Goal: Task Accomplishment & Management: Complete application form

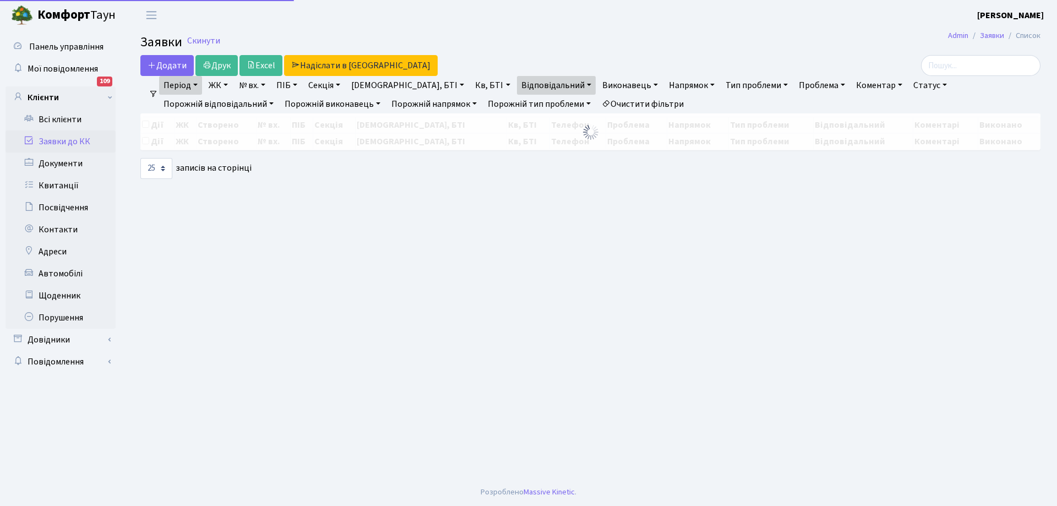
select select "25"
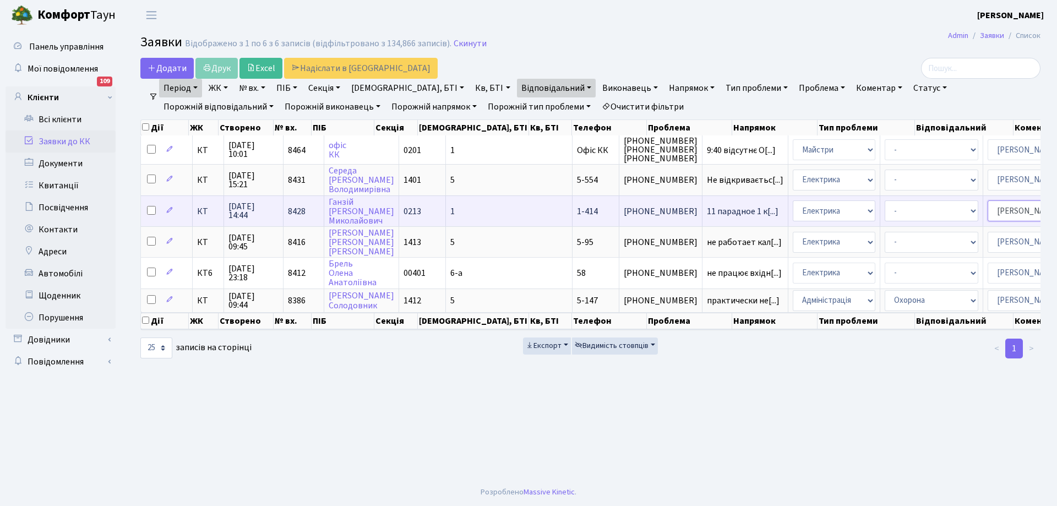
click at [996, 211] on select "- Адміністратор ЖК ДП Адміністратор ЖК КТ Адміністратор ЖК СП Вижул В. В. Горді…" at bounding box center [1035, 210] width 94 height 21
select select "22"
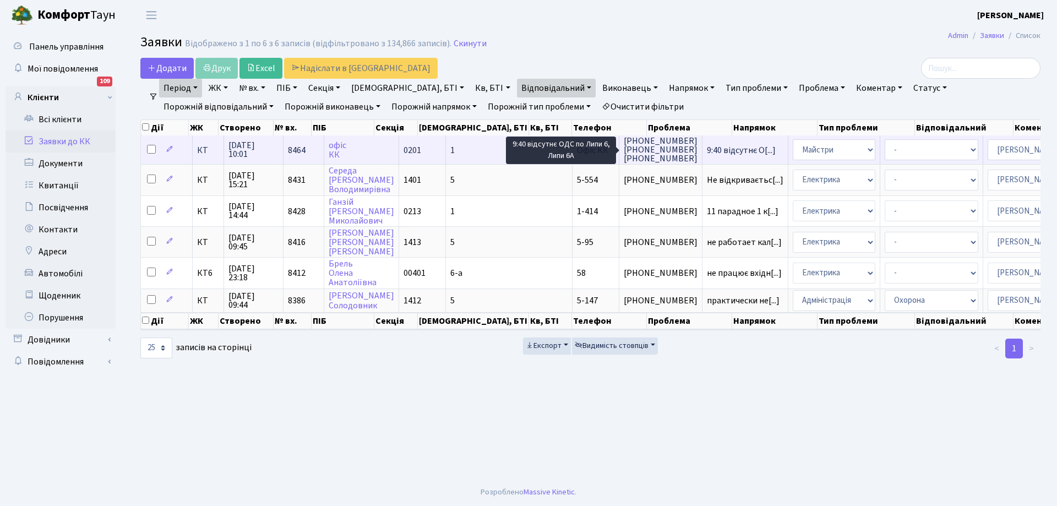
click at [707, 147] on span "9:40 відсутнє О[...]" at bounding box center [741, 150] width 69 height 12
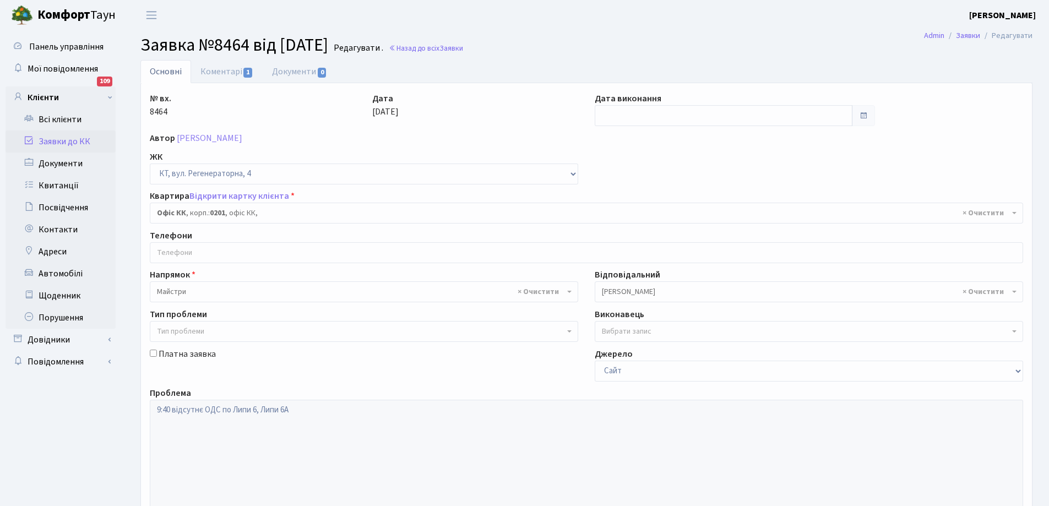
select select "4"
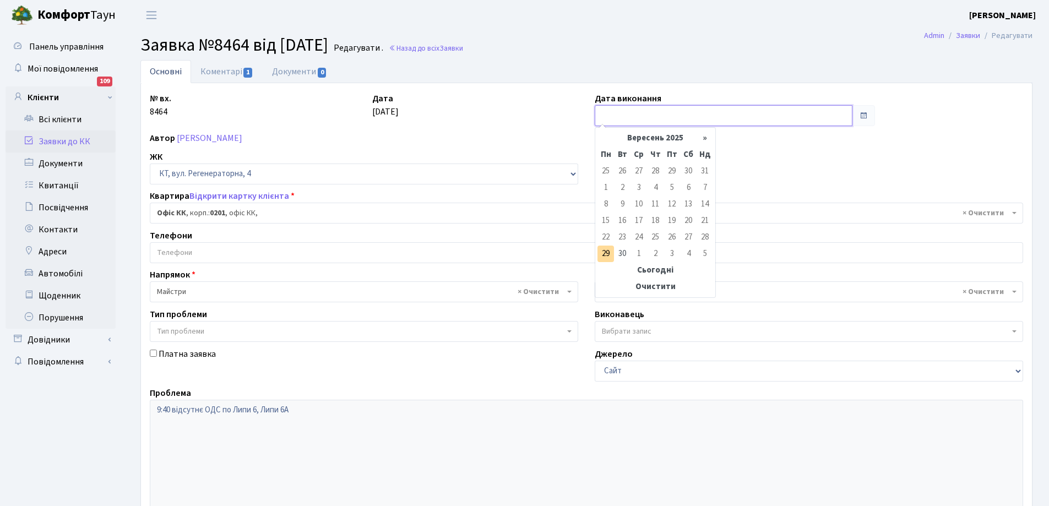
click at [664, 113] on input "text" at bounding box center [724, 115] width 258 height 21
click at [603, 258] on td "29" at bounding box center [606, 254] width 17 height 17
type input "[DATE]"
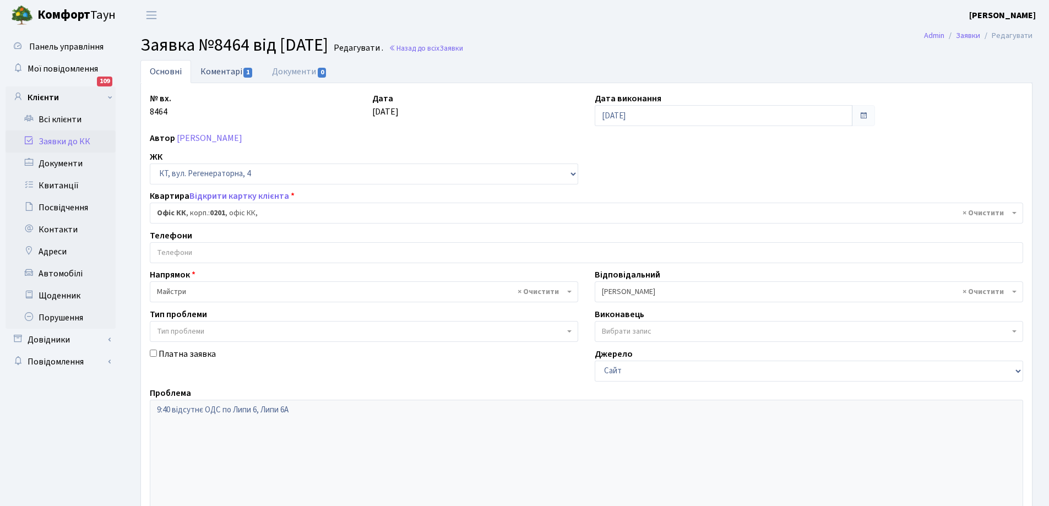
click at [213, 70] on link "Коментарі 1" at bounding box center [227, 71] width 72 height 23
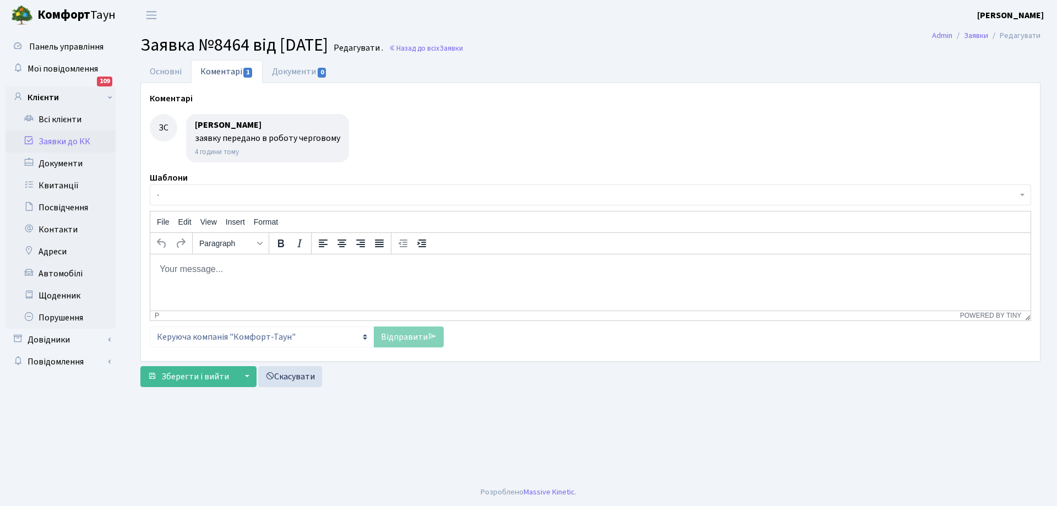
click at [66, 140] on link "Заявки до КК" at bounding box center [61, 142] width 110 height 22
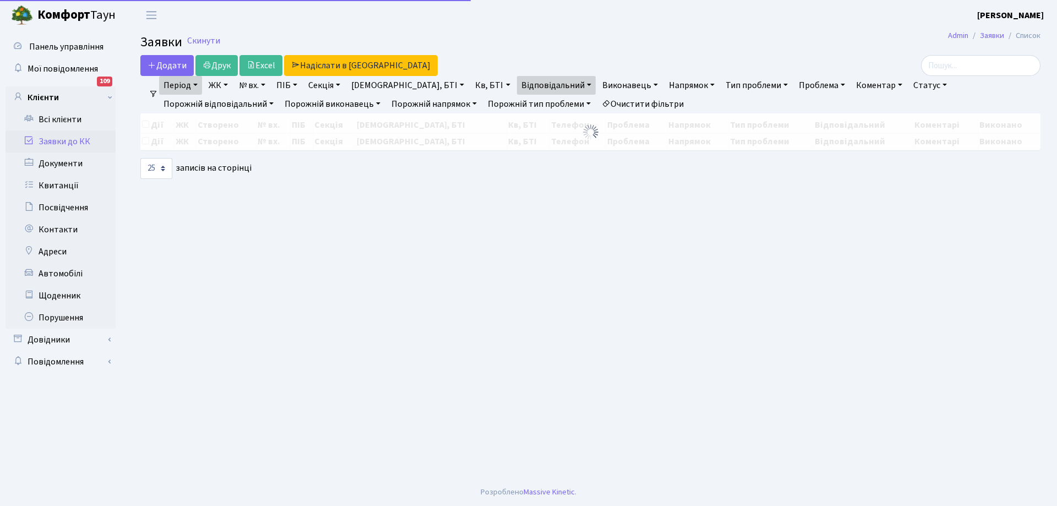
select select "25"
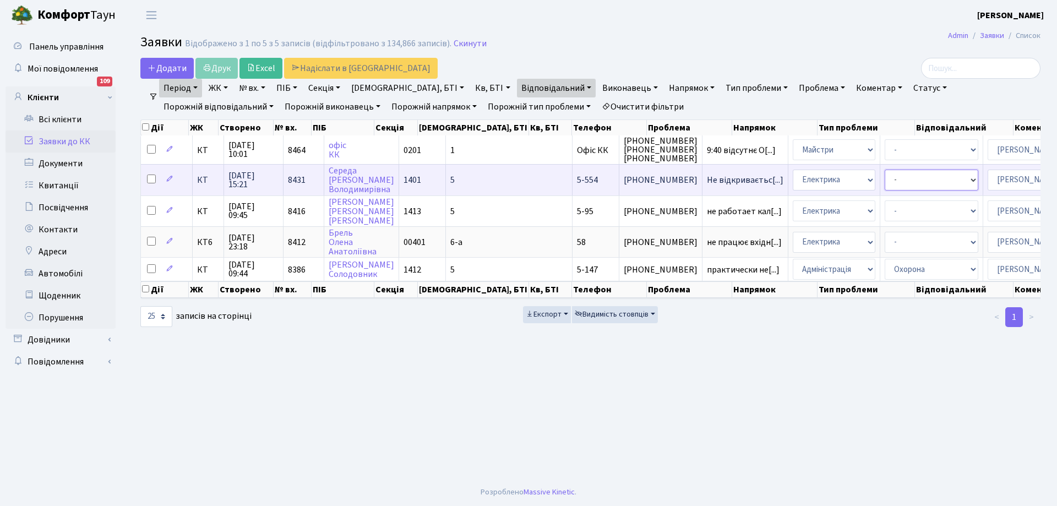
click at [885, 181] on select "- Виклик майстра Монтаж/демонтаж електролічильника Опломбування\розпломбування …" at bounding box center [932, 180] width 94 height 21
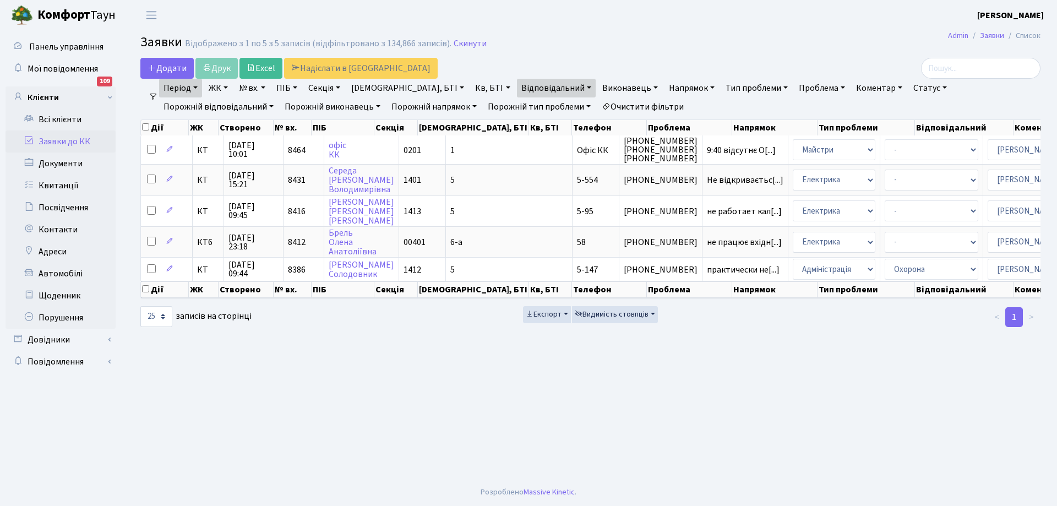
drag, startPoint x: 959, startPoint y: 431, endPoint x: 953, endPoint y: 426, distance: 7.5
click at [958, 431] on main "Admin Заявки Список Заявки Відображено з 1 по 5 з 5 записів (відфільтровано з 1…" at bounding box center [591, 254] width 934 height 448
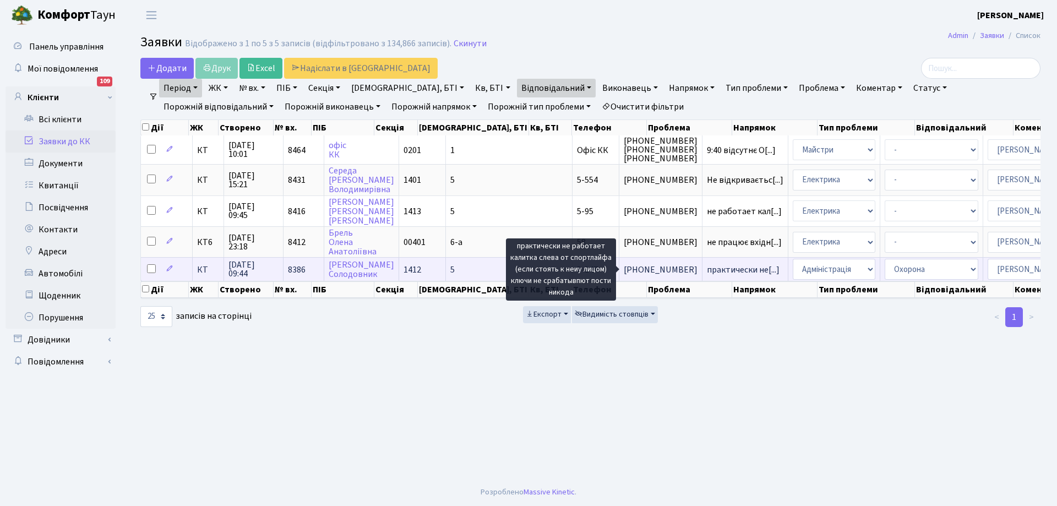
click at [707, 268] on span "практически не[...]" at bounding box center [743, 270] width 73 height 12
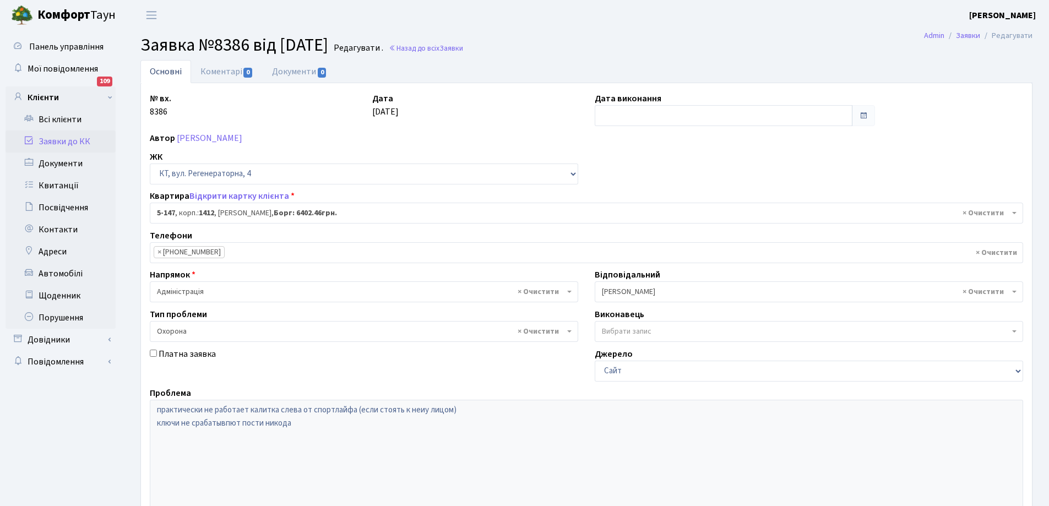
select select "2407"
select select "69"
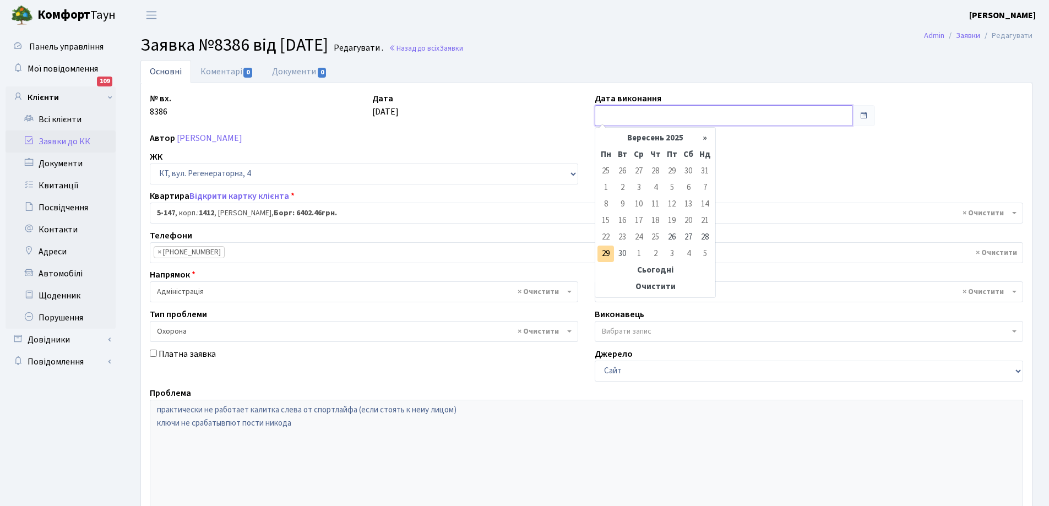
click at [665, 115] on input "text" at bounding box center [724, 115] width 258 height 21
click at [606, 250] on td "29" at bounding box center [606, 254] width 17 height 17
type input "[DATE]"
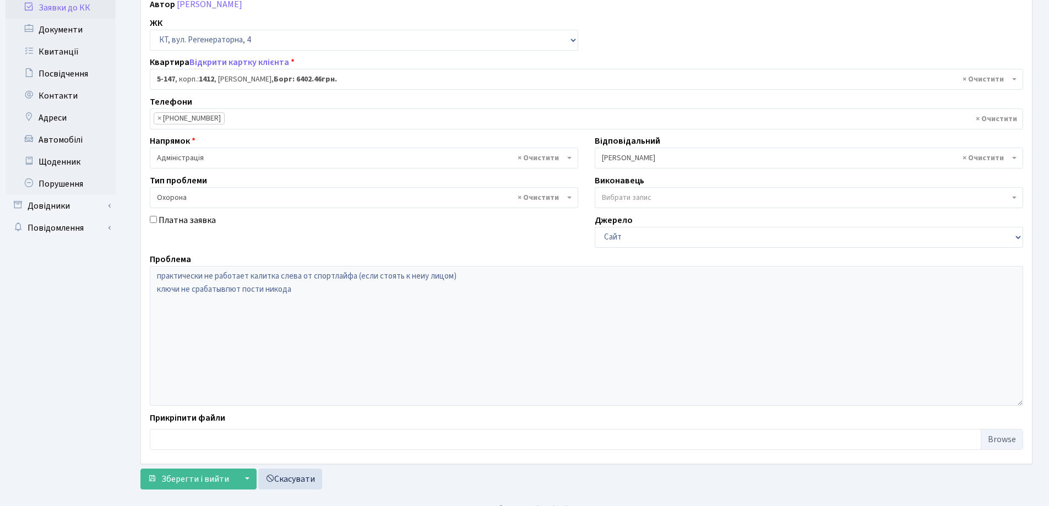
scroll to position [150, 0]
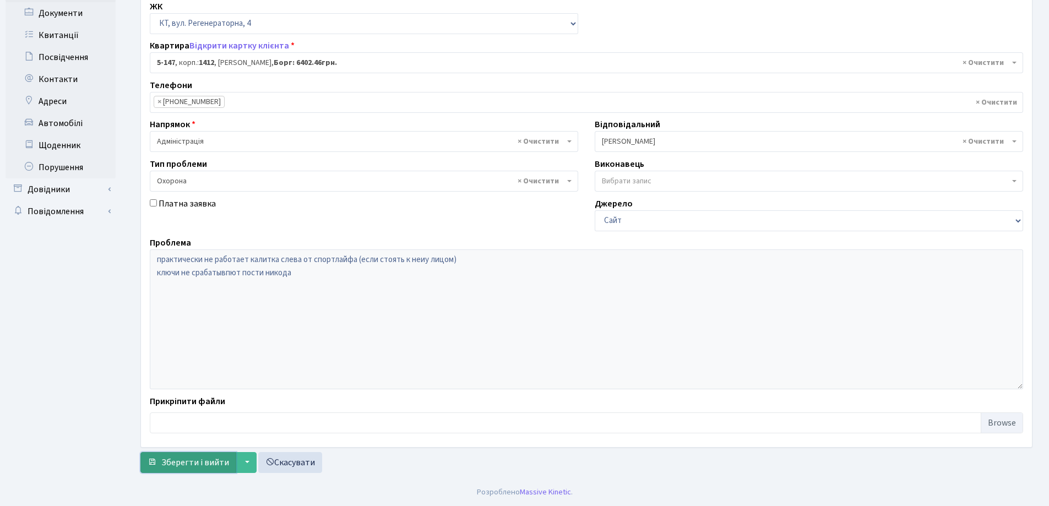
click at [186, 459] on span "Зберегти і вийти" at bounding box center [195, 463] width 68 height 12
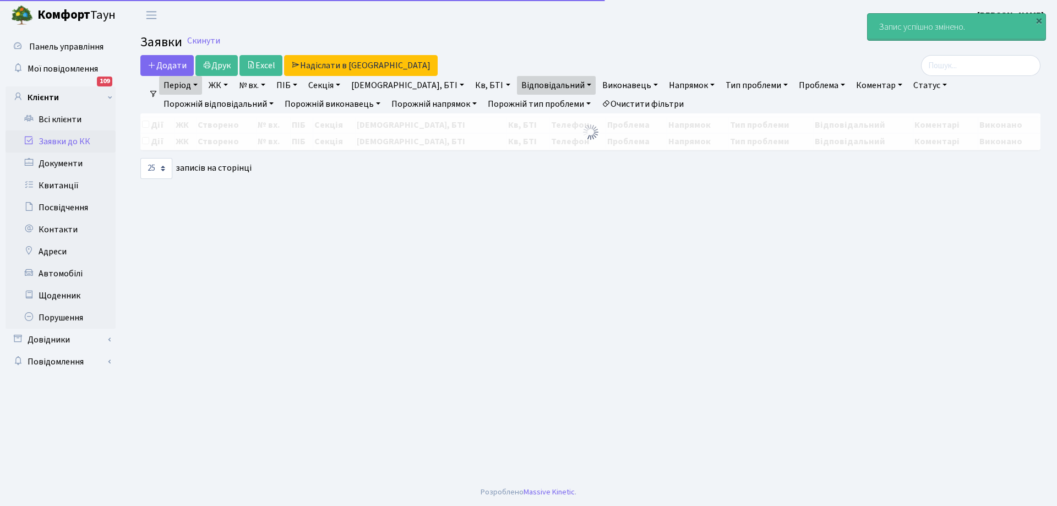
select select "25"
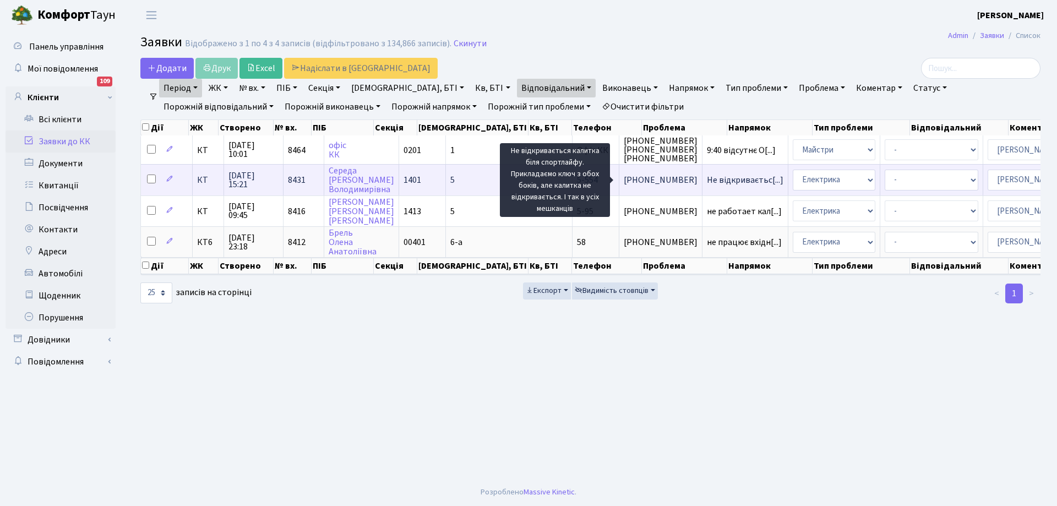
click at [707, 177] on span "Не відкриваєтьс[...]" at bounding box center [745, 180] width 77 height 12
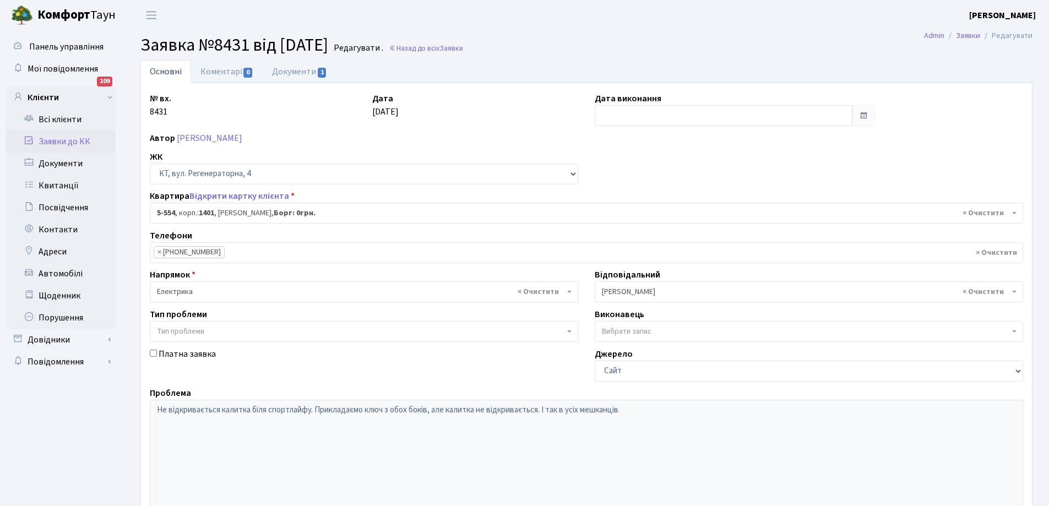
select select "1948"
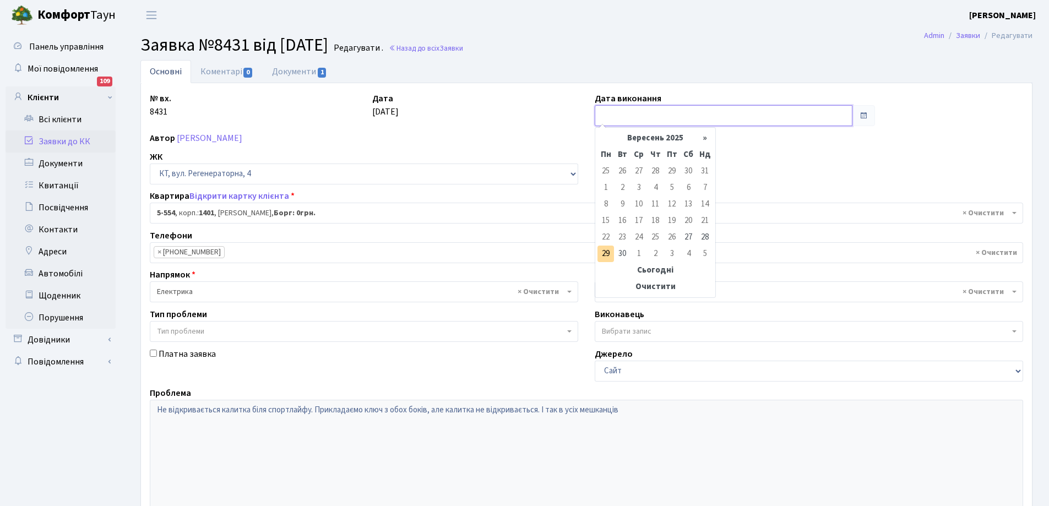
click at [676, 120] on input "text" at bounding box center [724, 115] width 258 height 21
click at [611, 251] on td "29" at bounding box center [606, 254] width 17 height 17
type input "[DATE]"
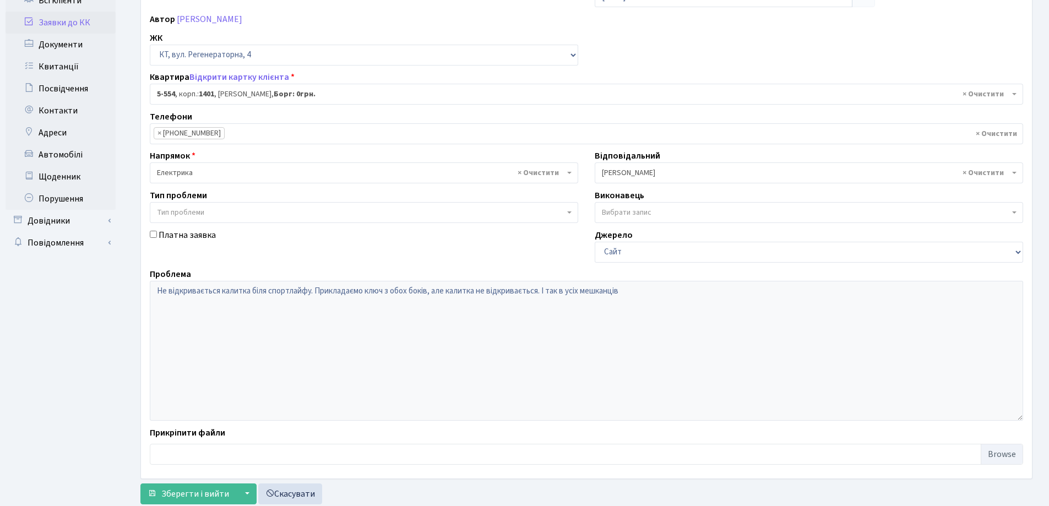
scroll to position [150, 0]
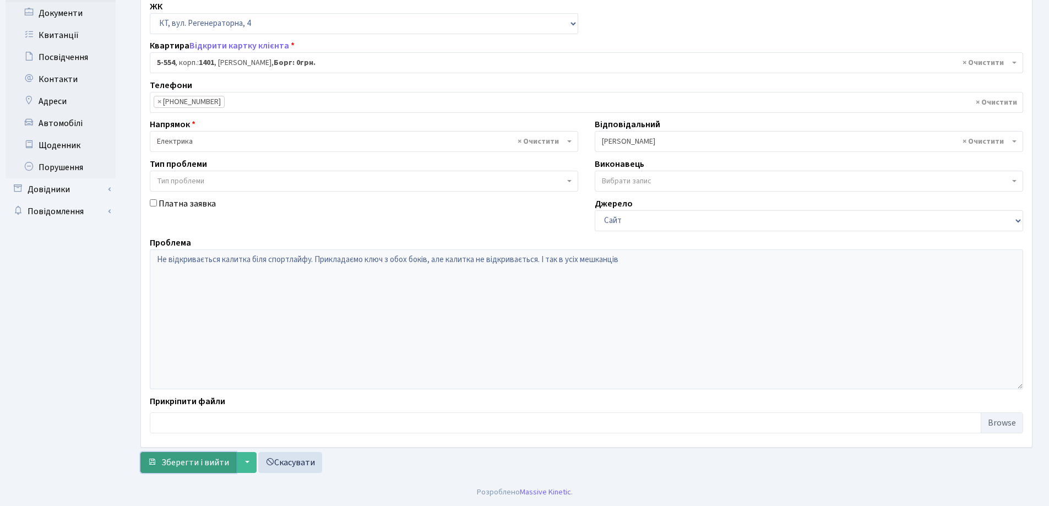
click at [203, 463] on span "Зберегти і вийти" at bounding box center [195, 463] width 68 height 12
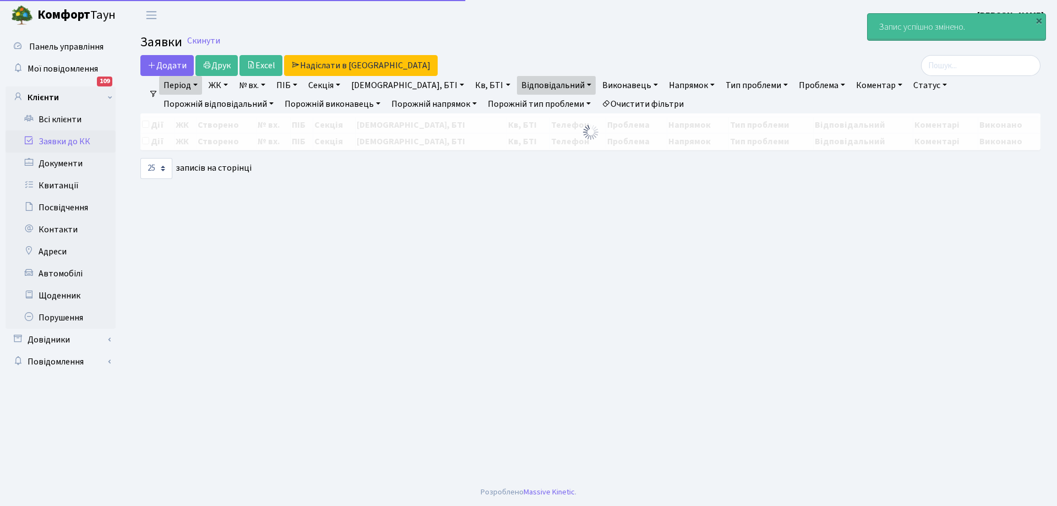
select select "25"
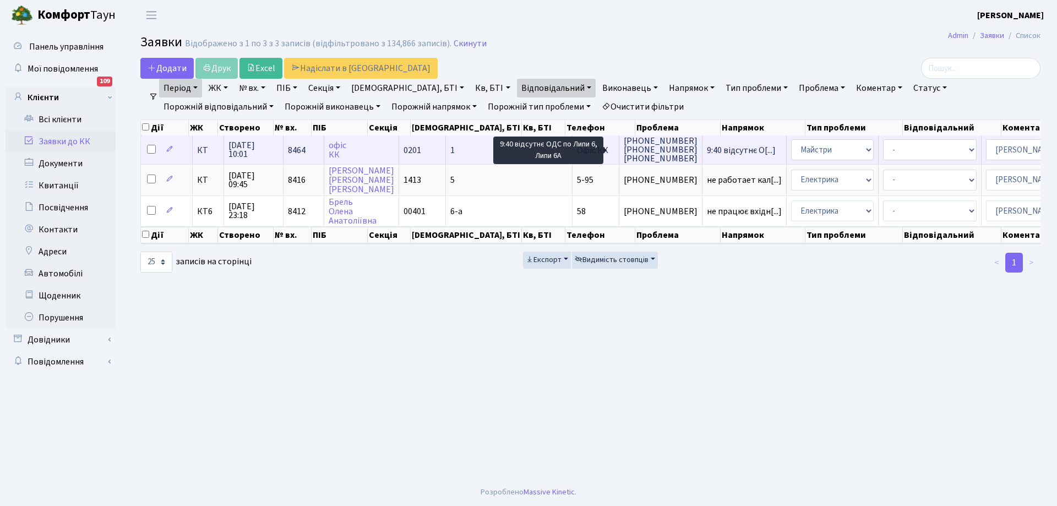
click at [707, 145] on span "9:40 відсутнє О[...]" at bounding box center [741, 150] width 69 height 12
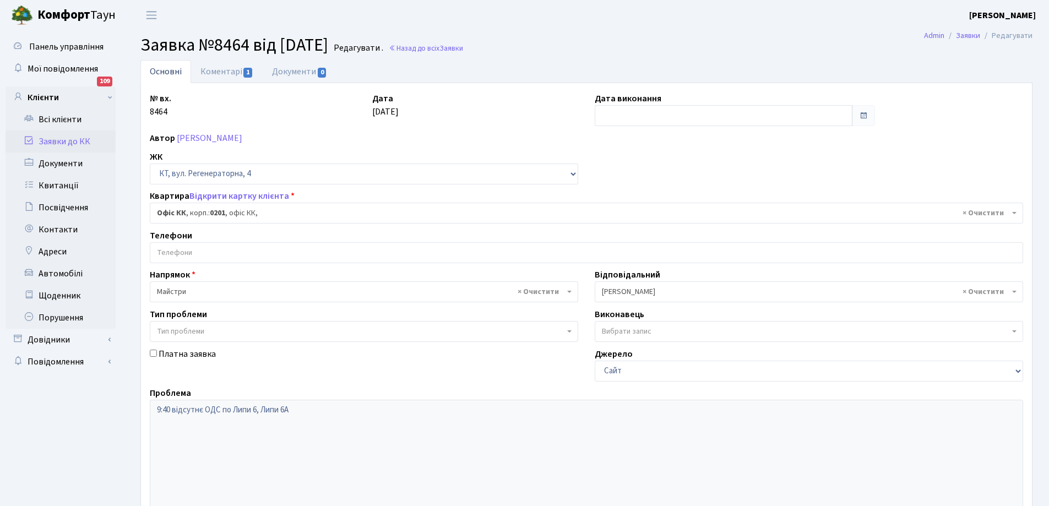
select select "4"
click at [616, 116] on input "text" at bounding box center [724, 115] width 258 height 21
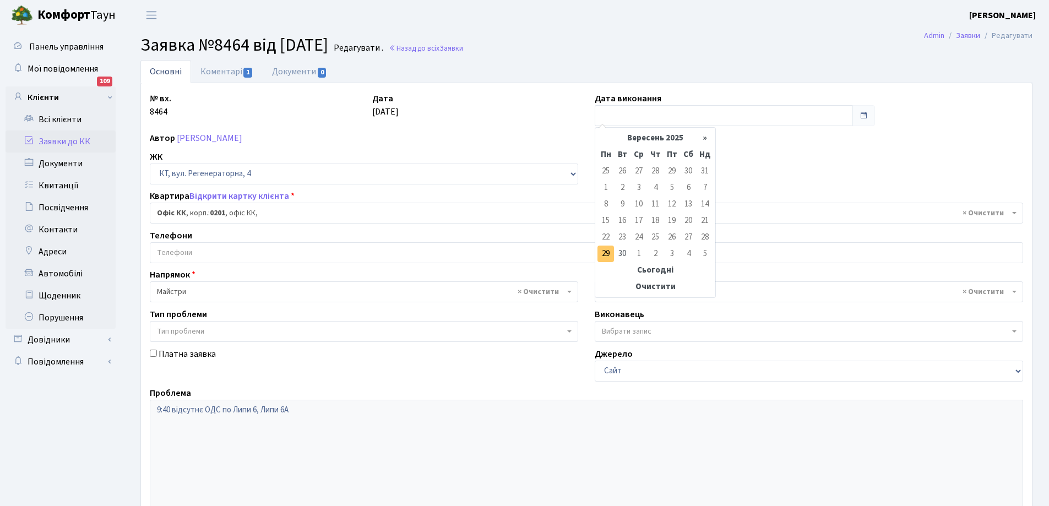
click at [605, 252] on td "29" at bounding box center [606, 254] width 17 height 17
type input "29.09.2025"
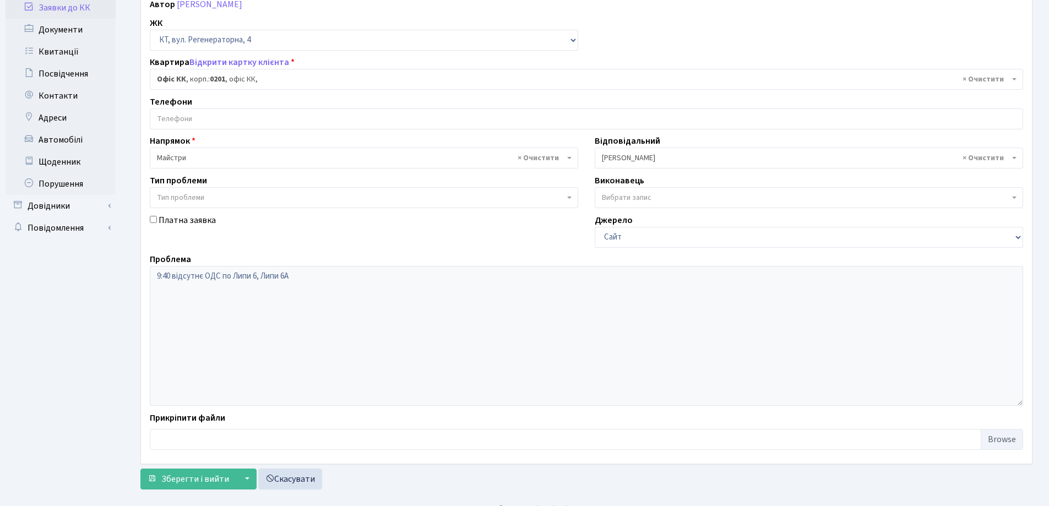
scroll to position [150, 0]
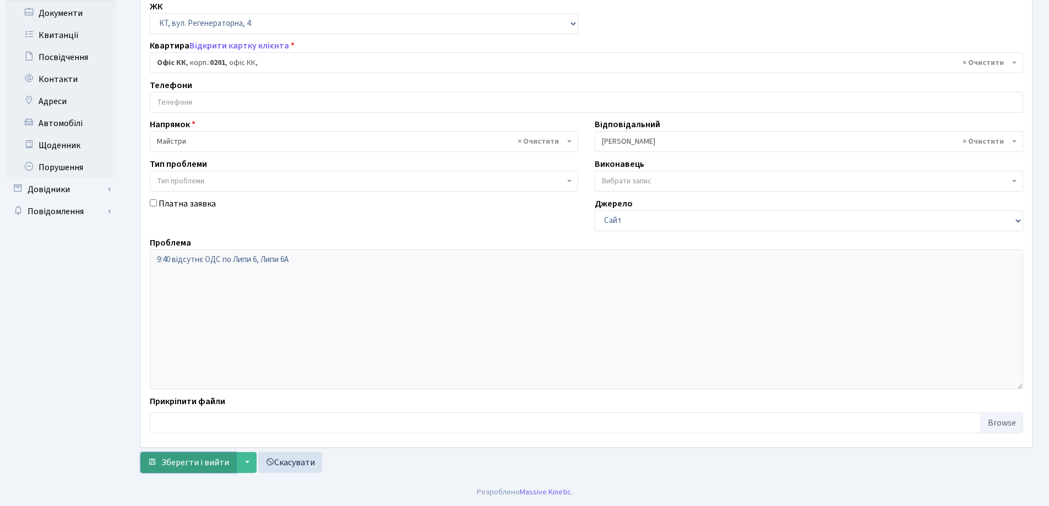
click at [183, 461] on span "Зберегти і вийти" at bounding box center [195, 463] width 68 height 12
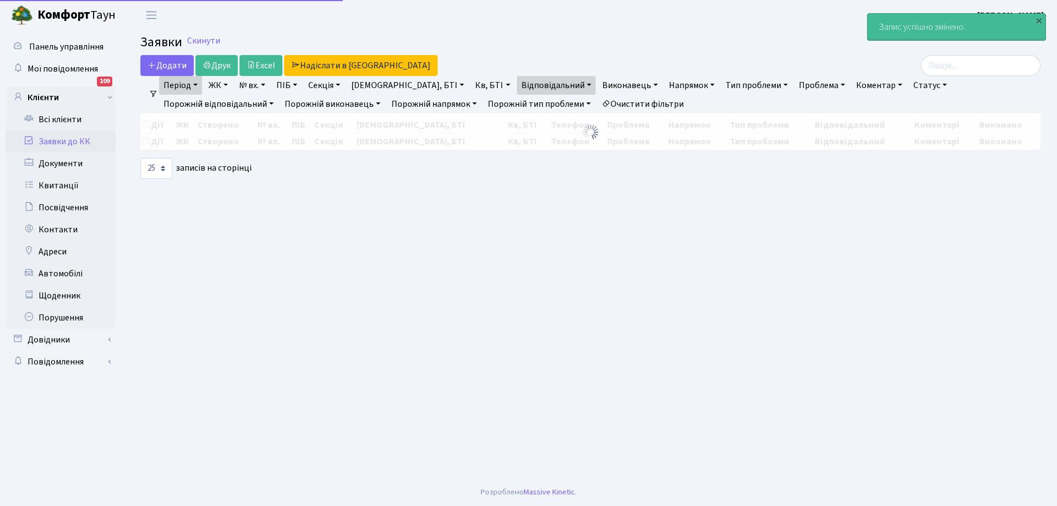
select select "25"
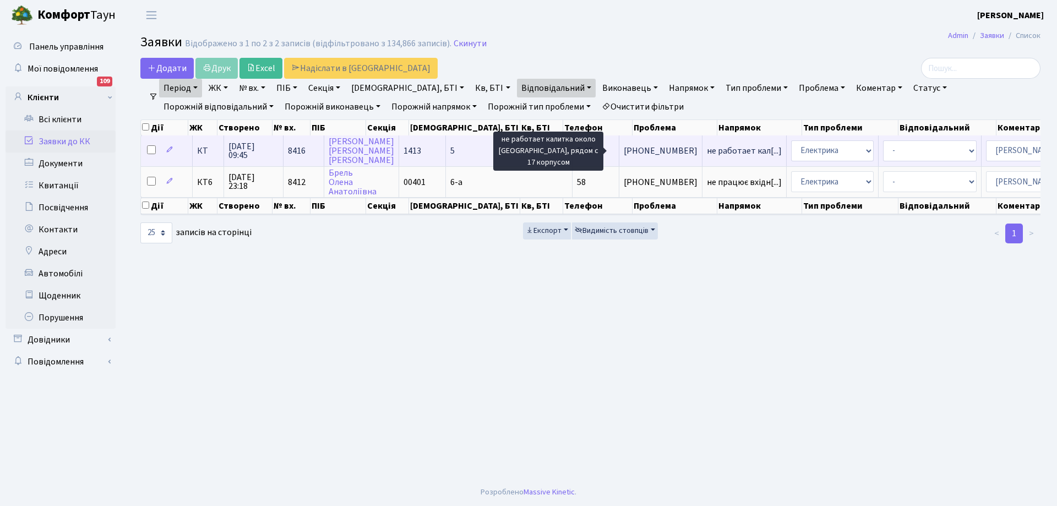
click at [707, 150] on span "не работает кал[...]" at bounding box center [744, 151] width 75 height 12
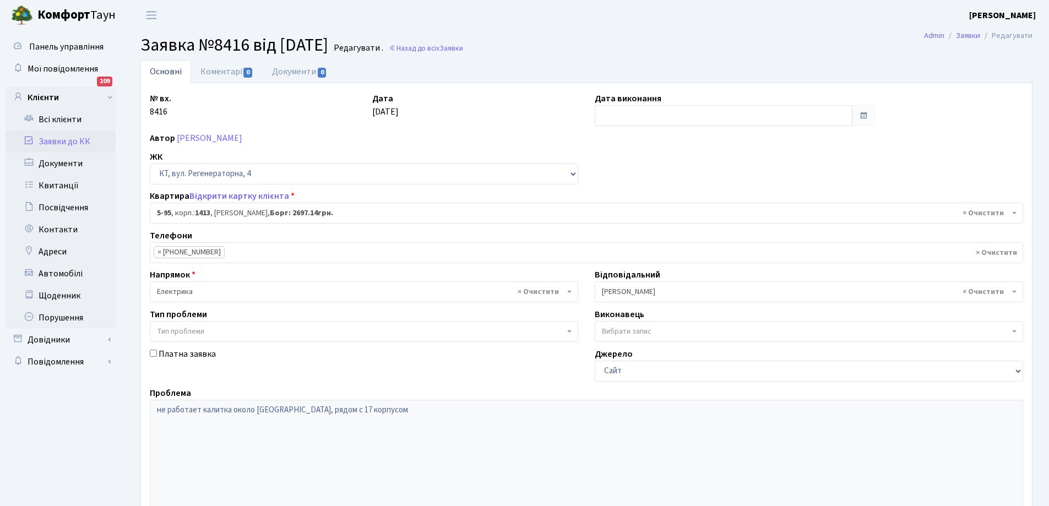
select select "2451"
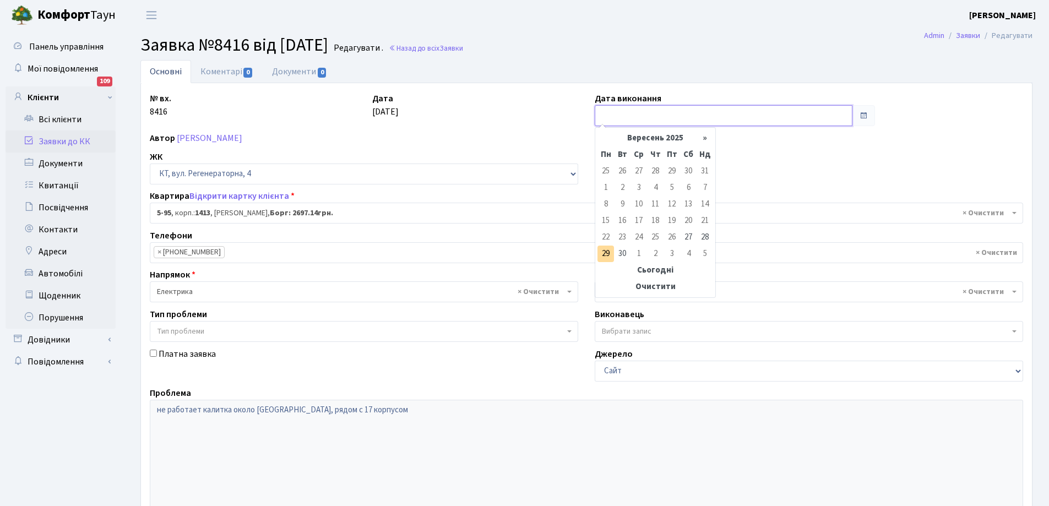
click at [664, 107] on input "text" at bounding box center [724, 115] width 258 height 21
click at [604, 253] on td "29" at bounding box center [606, 254] width 17 height 17
type input "29.09.2025"
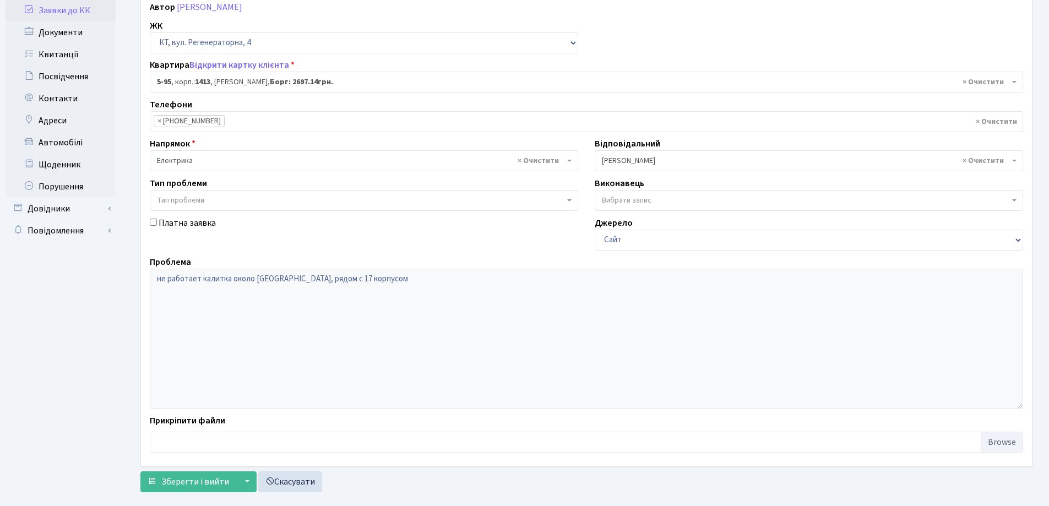
scroll to position [150, 0]
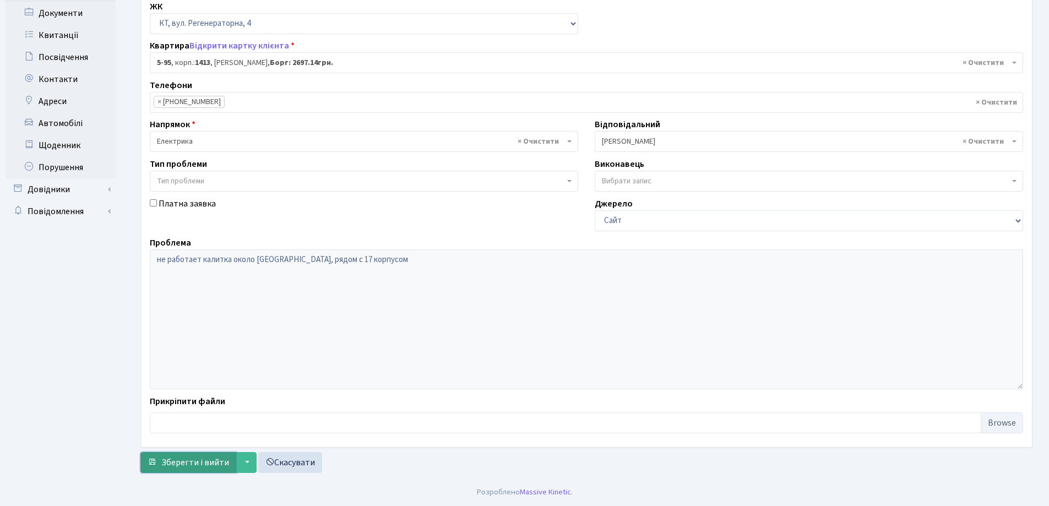
click at [206, 457] on span "Зберегти і вийти" at bounding box center [195, 463] width 68 height 12
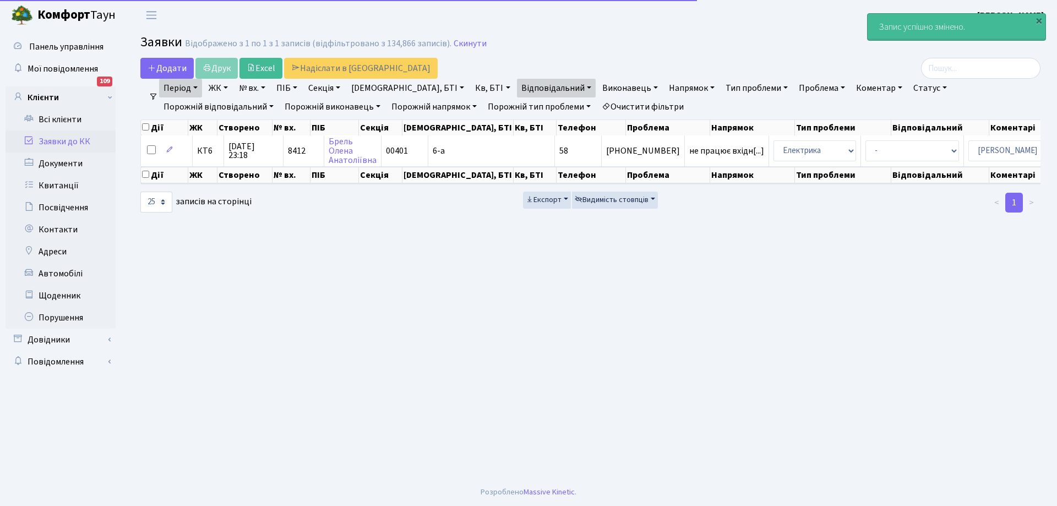
select select "25"
